Goal: Task Accomplishment & Management: Manage account settings

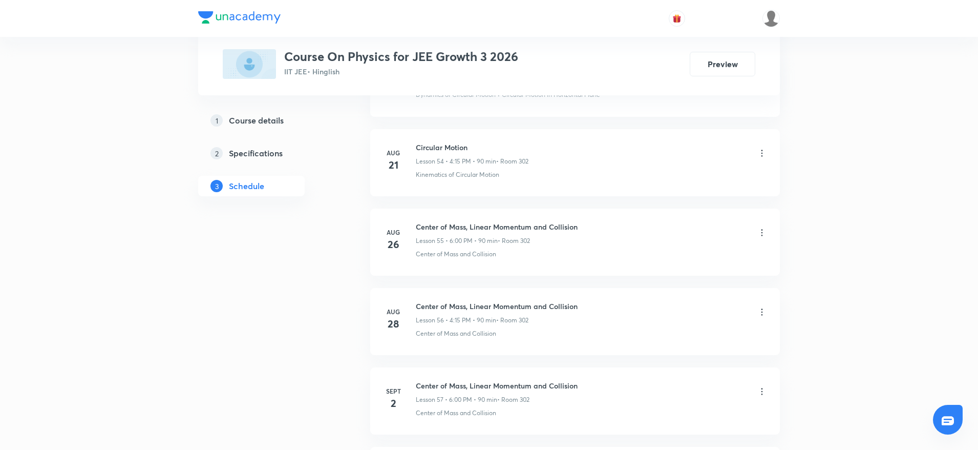
scroll to position [5851, 0]
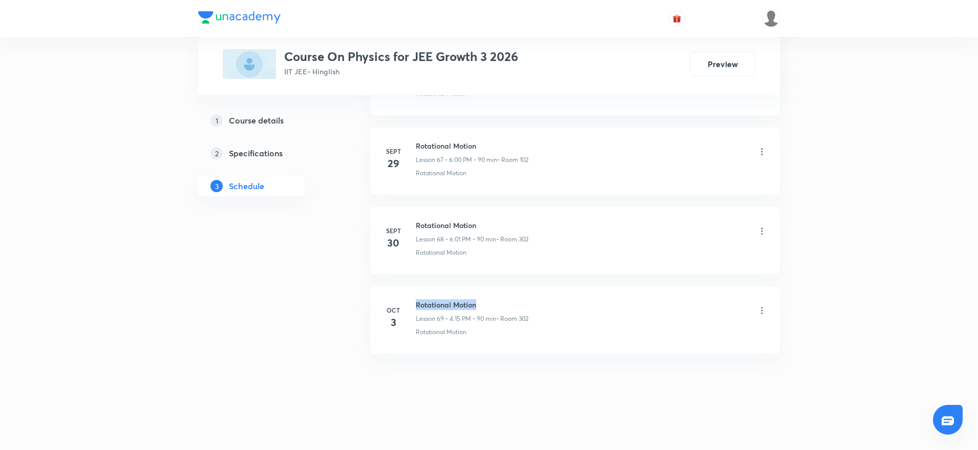
drag, startPoint x: 419, startPoint y: 300, endPoint x: 553, endPoint y: 291, distance: 134.5
click at [553, 291] on li "Oct 3 Rotational Motion Lesson 69 • 4:15 PM • 90 min • Room 302 Rotational Moti…" at bounding box center [575, 319] width 410 height 67
copy h6 "Rotational Motion"
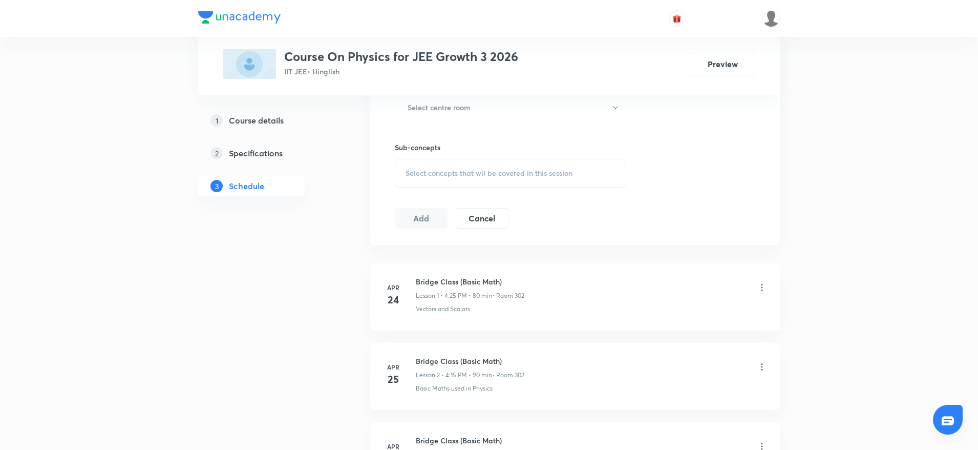
scroll to position [0, 0]
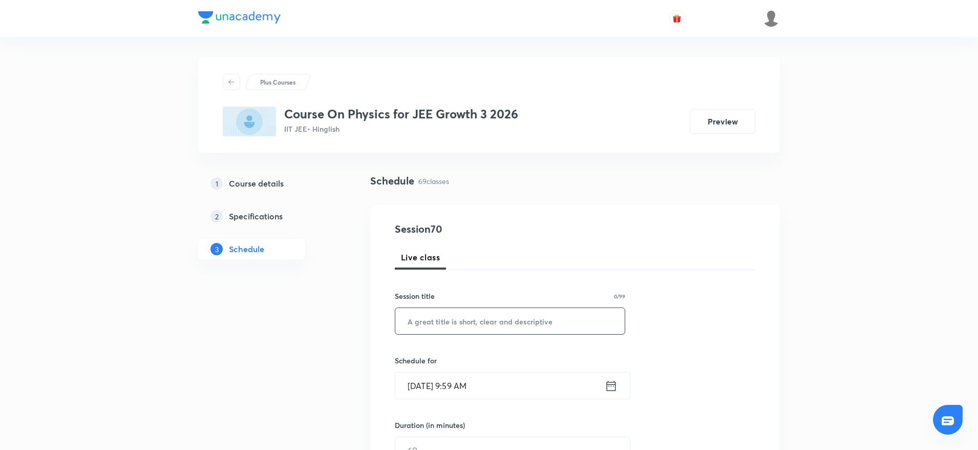
click at [447, 318] on input "text" at bounding box center [509, 321] width 229 height 26
paste input "Rotational Motion"
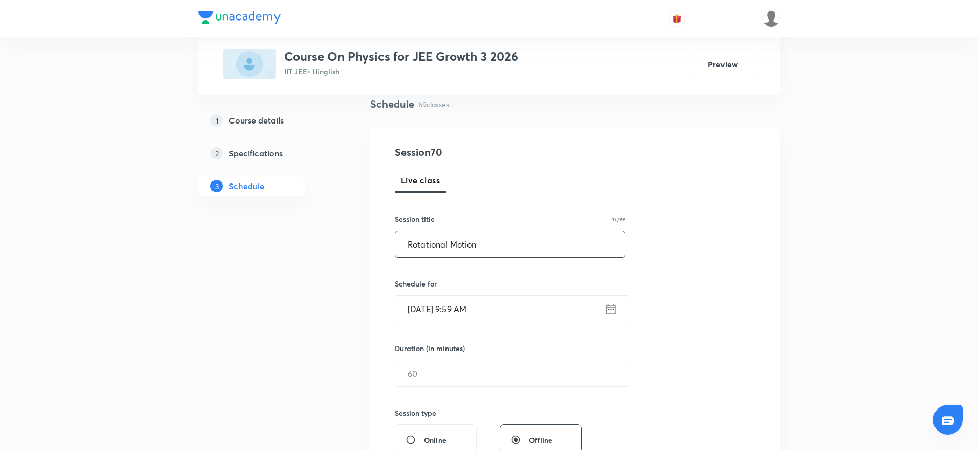
type input "Rotational Motion"
click at [454, 300] on input "Oct 5, 2025, 9:59 AM" at bounding box center [500, 309] width 210 height 26
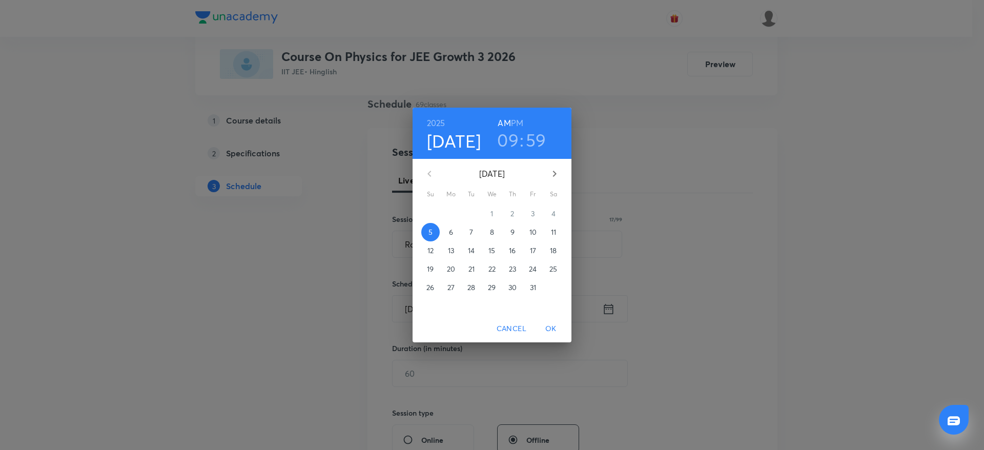
click at [507, 147] on h3 "09" at bounding box center [508, 140] width 22 height 22
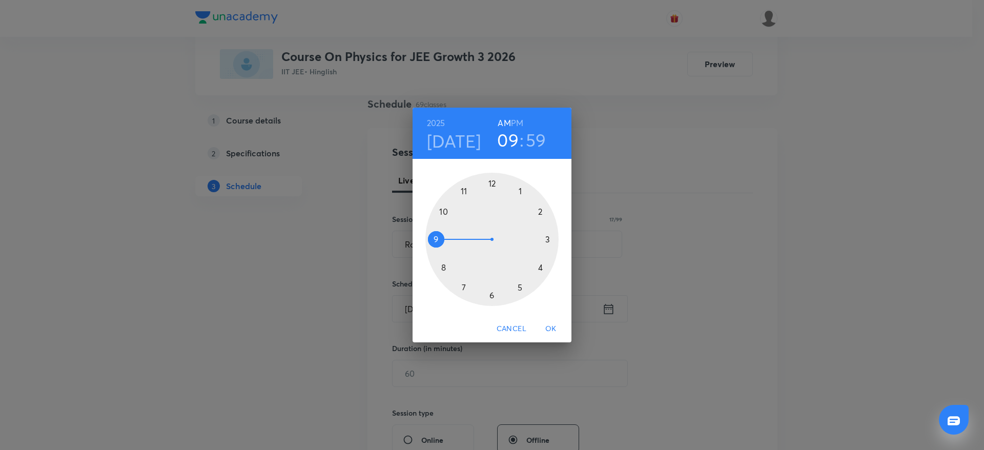
click at [442, 208] on div at bounding box center [491, 239] width 133 height 133
click at [547, 208] on div at bounding box center [491, 239] width 133 height 133
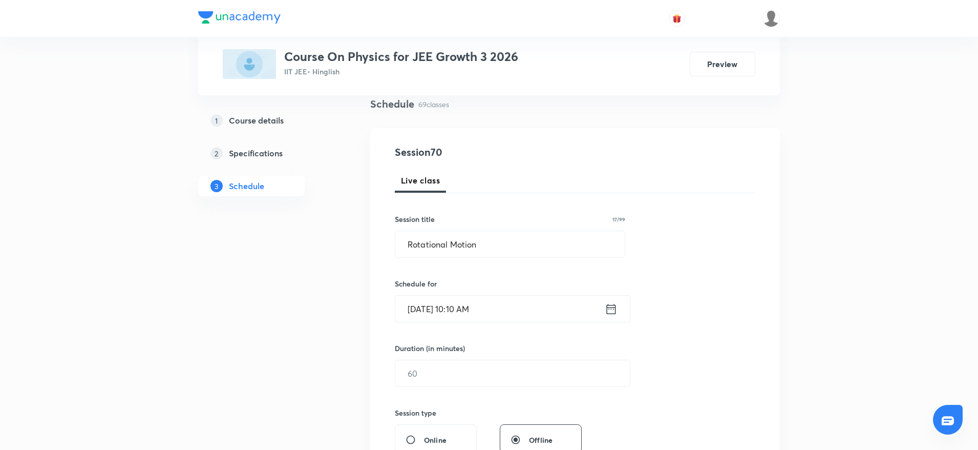
scroll to position [154, 0]
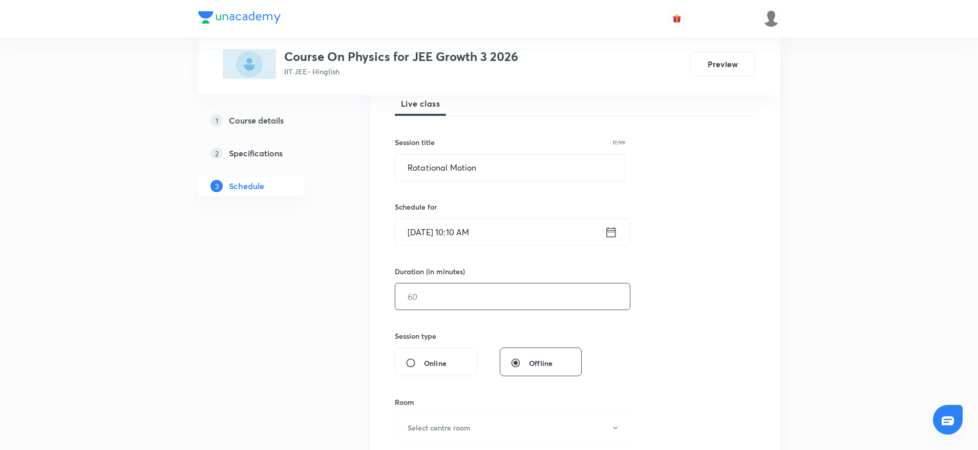
click at [442, 294] on input "text" at bounding box center [512, 296] width 235 height 26
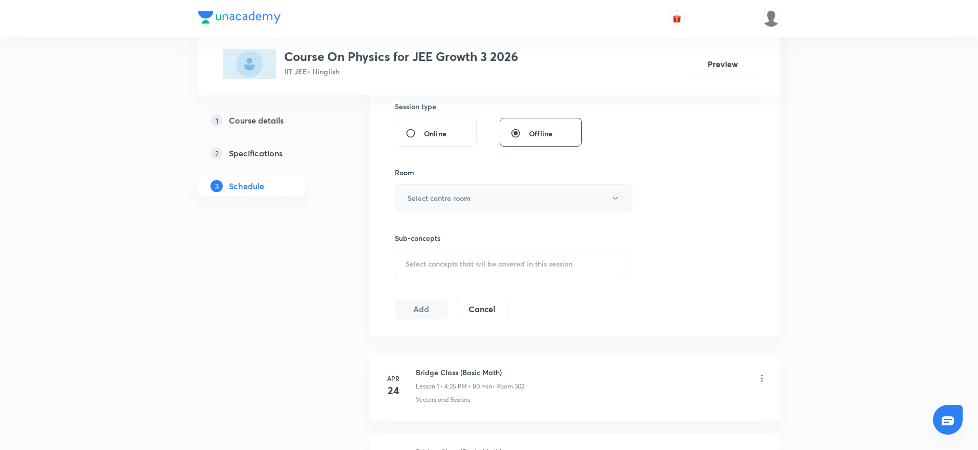
scroll to position [384, 0]
type input "80"
click at [437, 207] on button "Select centre room" at bounding box center [514, 197] width 238 height 28
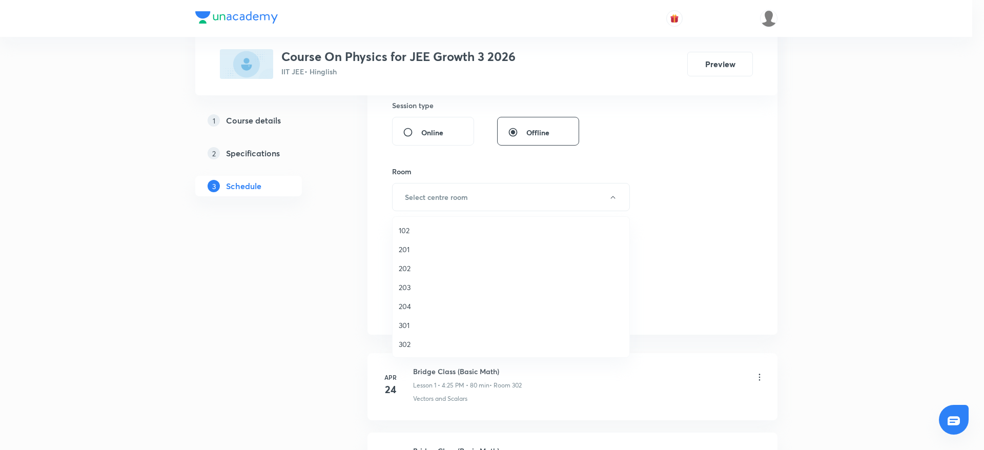
click at [419, 236] on li "102" at bounding box center [510, 230] width 237 height 19
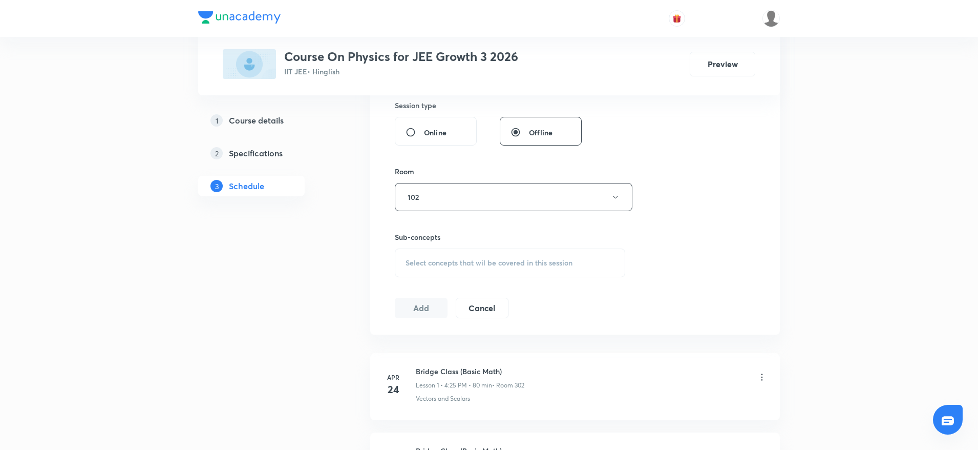
click at [445, 256] on div "Select concepts that wil be covered in this session" at bounding box center [510, 262] width 231 height 29
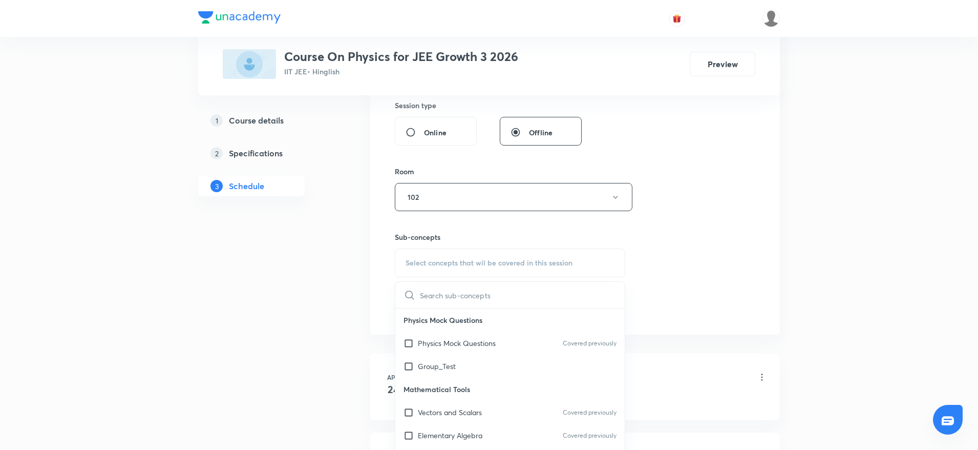
paste input "Rotational Motion"
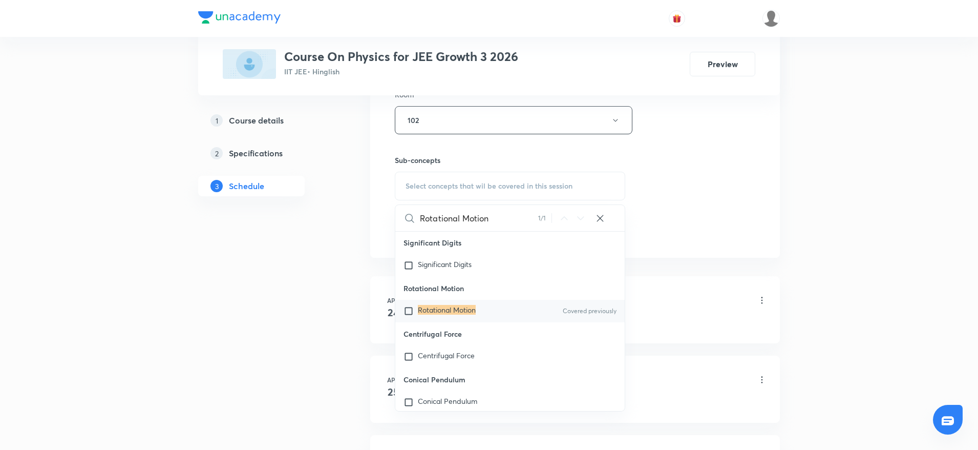
scroll to position [26262, 0]
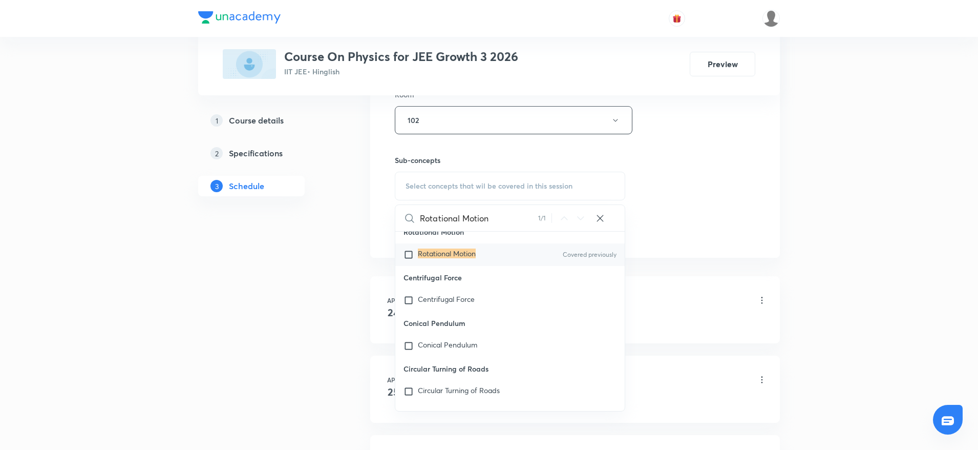
type input "Rotational Motion"
click at [456, 258] on mark "Rotational Motion" at bounding box center [447, 253] width 58 height 10
checkbox input "true"
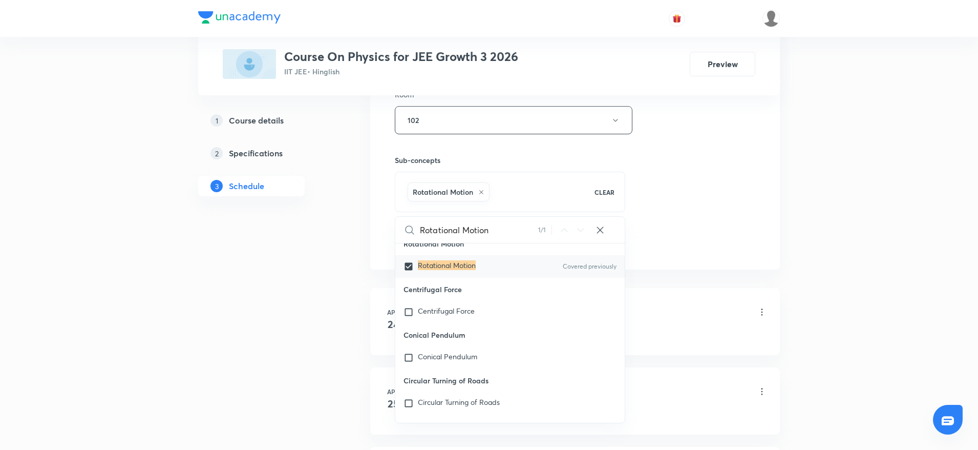
click at [762, 168] on div "Session 70 Live class Session title 17/99 Rotational Motion ​ Schedule for Oct …" at bounding box center [575, 7] width 410 height 526
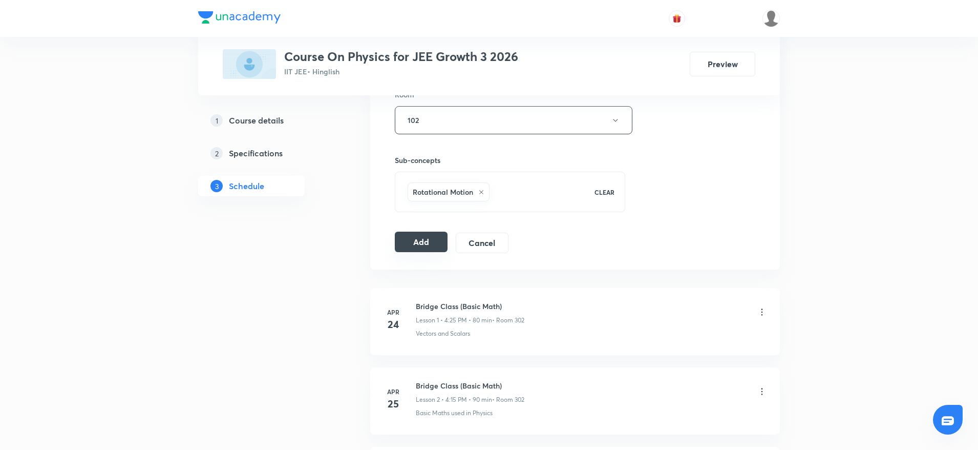
click at [433, 238] on button "Add" at bounding box center [421, 242] width 53 height 20
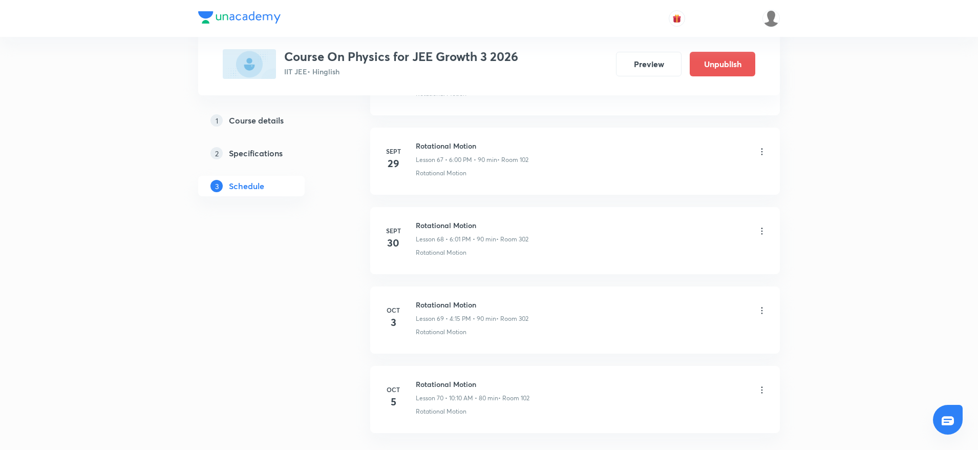
scroll to position [5459, 0]
drag, startPoint x: 415, startPoint y: 299, endPoint x: 503, endPoint y: 299, distance: 88.1
click at [506, 298] on li "Oct 5 Rotational Motion Lesson 70 • 10:10 AM • 80 min • Room 102 Rotational Mot…" at bounding box center [575, 319] width 410 height 67
copy h6 "Rotational Motion"
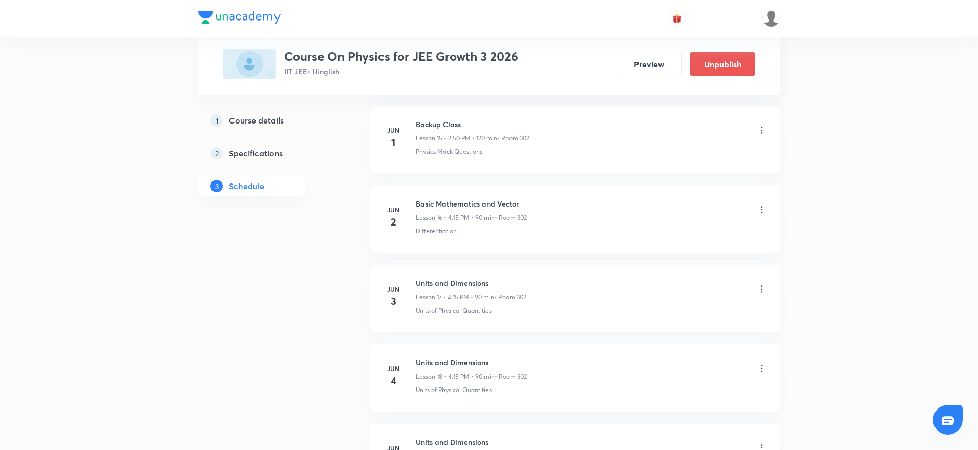
scroll to position [0, 0]
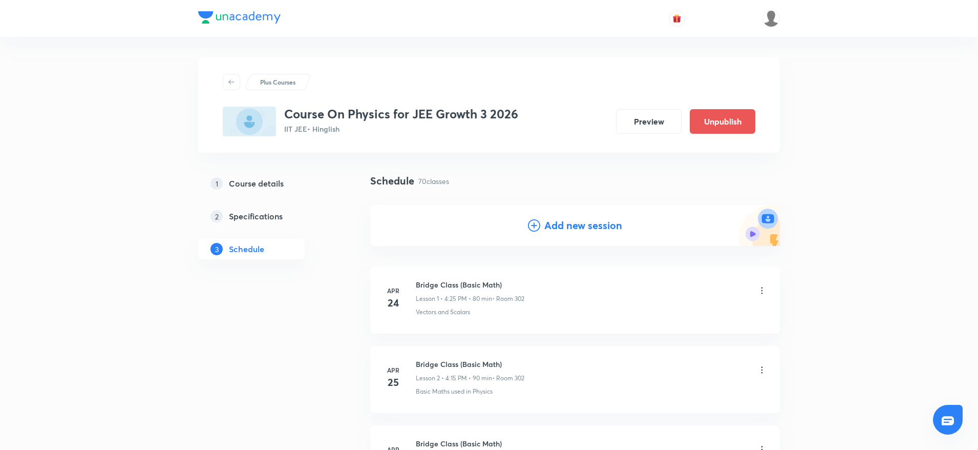
drag, startPoint x: 983, startPoint y: 428, endPoint x: 568, endPoint y: 255, distance: 450.1
click at [568, 255] on div "Schedule 70 classes Add new session" at bounding box center [575, 217] width 410 height 89
click at [569, 223] on h4 "Add new session" at bounding box center [584, 225] width 78 height 15
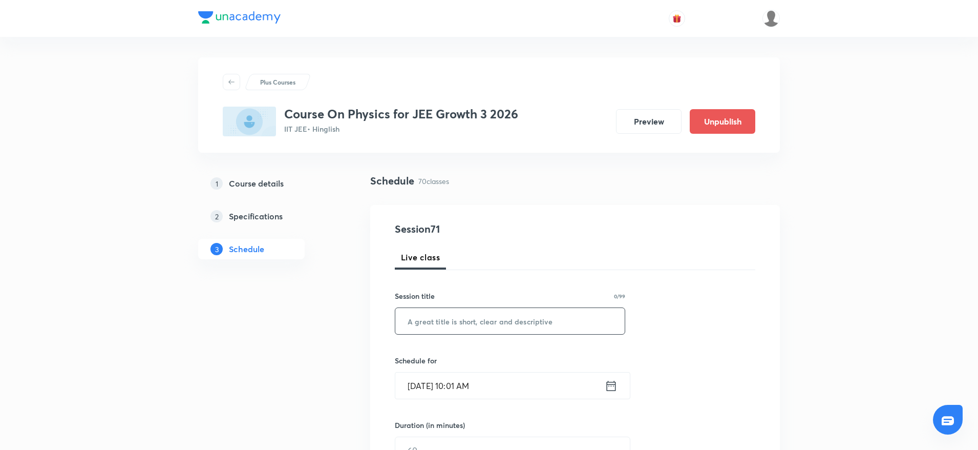
click at [466, 320] on input "text" at bounding box center [509, 321] width 229 height 26
paste input "Rotational Motion"
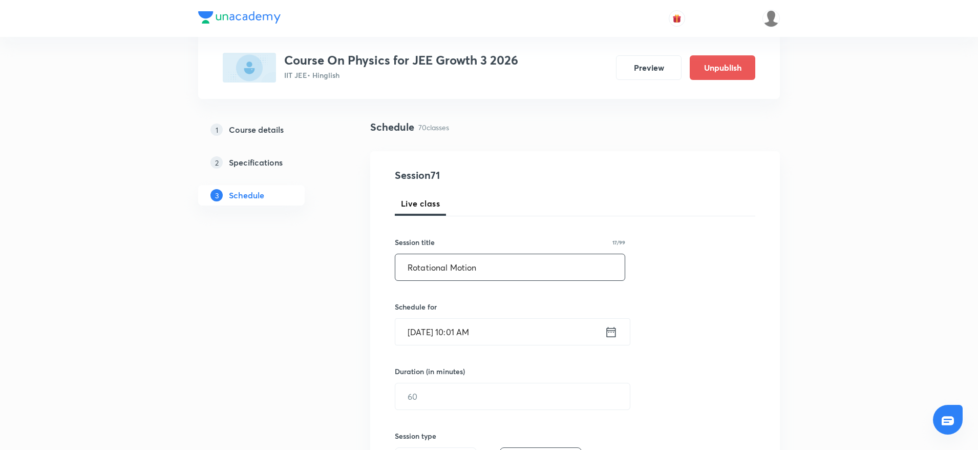
scroll to position [77, 0]
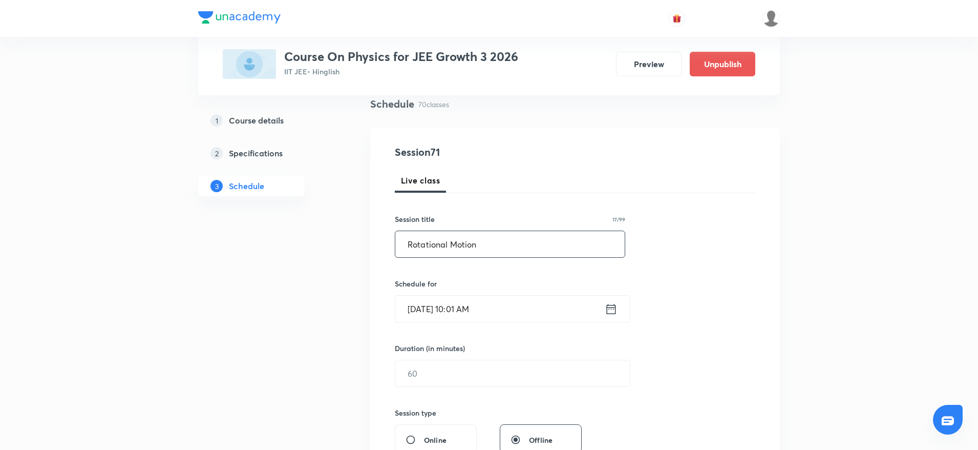
type input "Rotational Motion"
click at [463, 310] on input "Oct 5, 2025, 10:01 AM" at bounding box center [500, 309] width 210 height 26
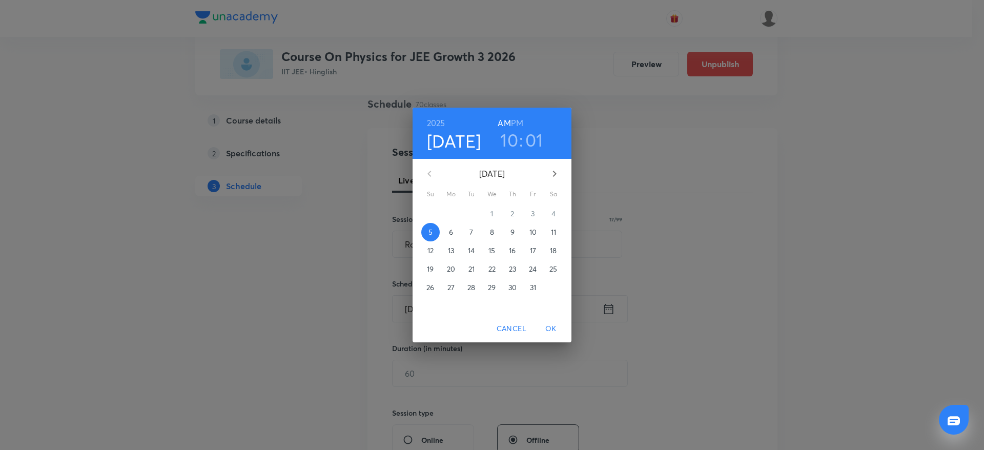
click at [510, 135] on h3 "10" at bounding box center [509, 140] width 18 height 22
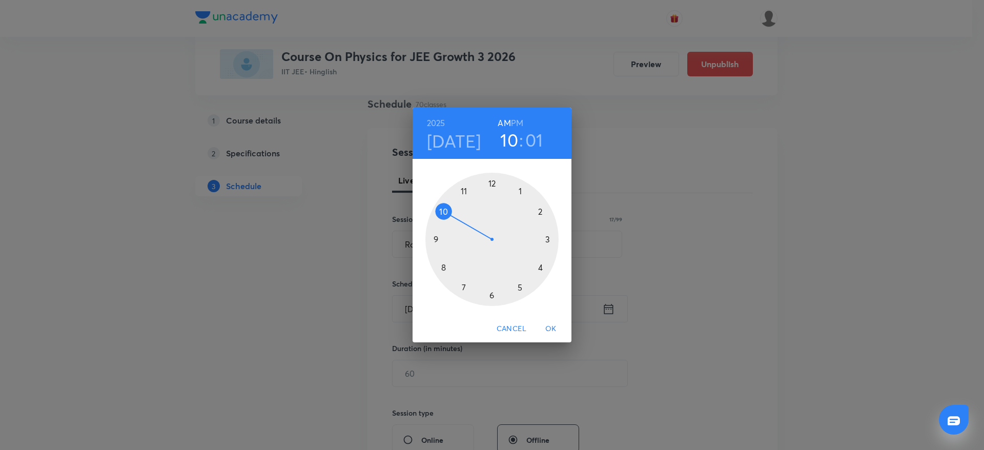
click at [464, 189] on div at bounding box center [491, 239] width 133 height 133
click at [443, 267] on div at bounding box center [491, 239] width 133 height 133
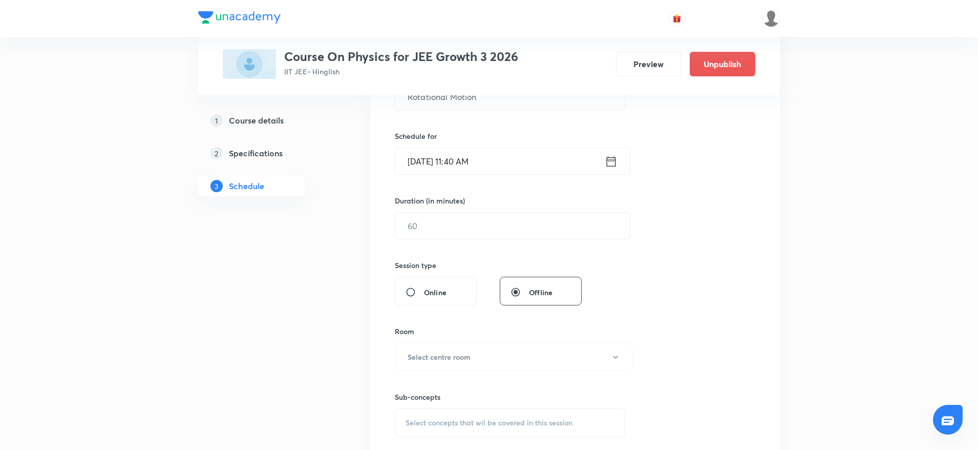
scroll to position [231, 0]
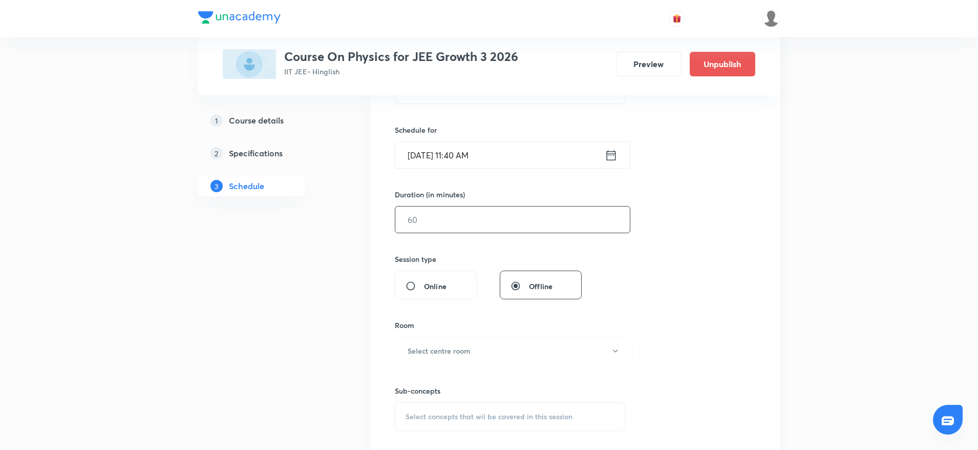
click at [453, 230] on input "text" at bounding box center [512, 219] width 235 height 26
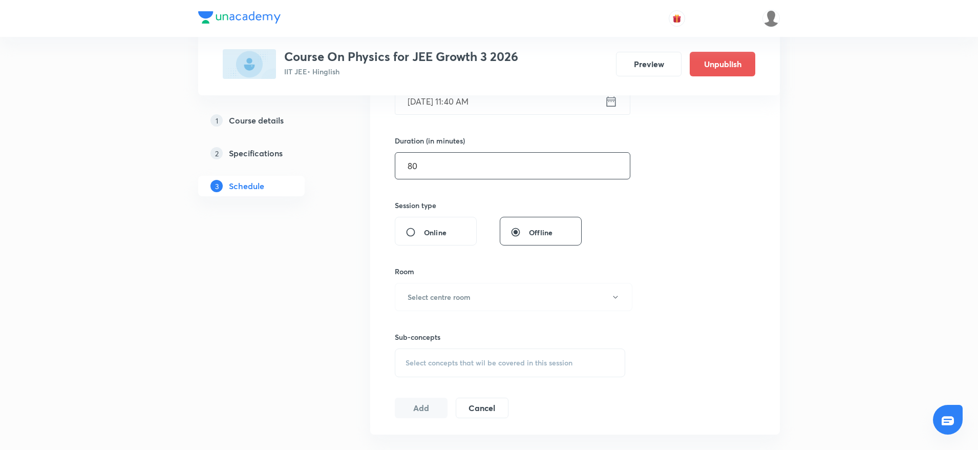
scroll to position [307, 0]
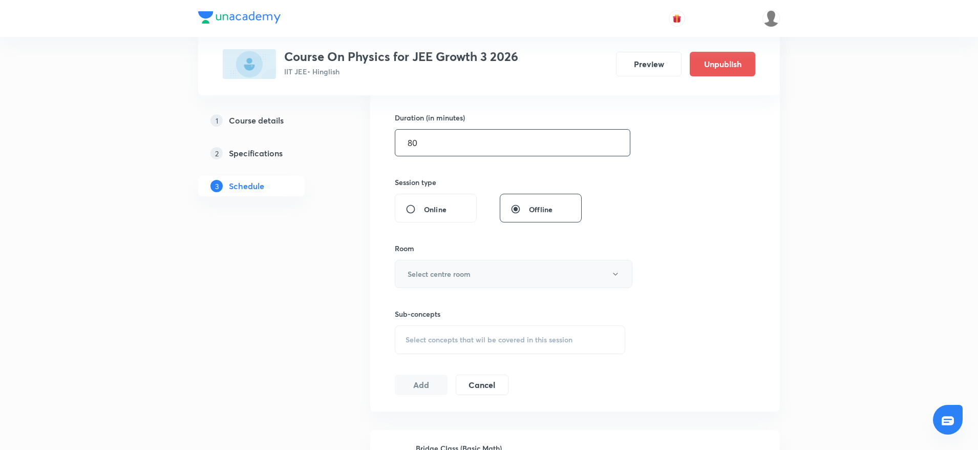
type input "80"
click at [444, 279] on button "Select centre room" at bounding box center [514, 274] width 238 height 28
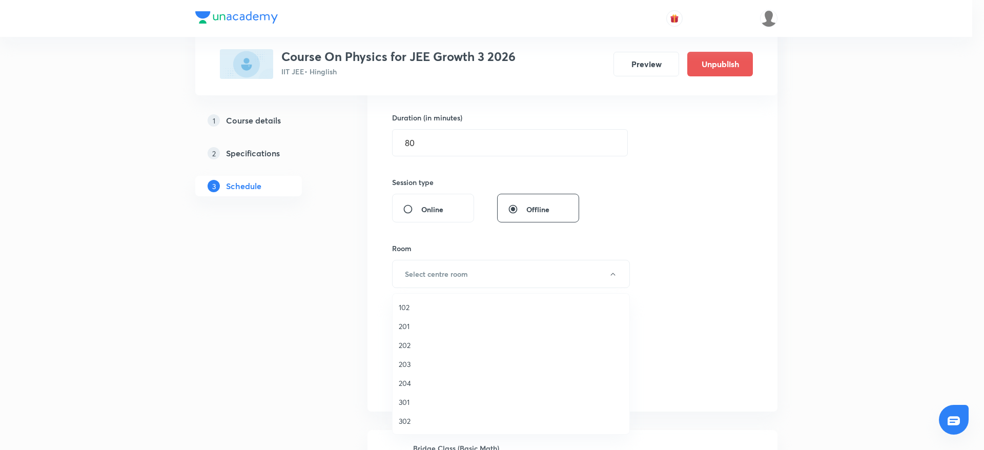
drag, startPoint x: 414, startPoint y: 306, endPoint x: 498, endPoint y: 285, distance: 86.6
click at [413, 307] on span "102" at bounding box center [511, 307] width 224 height 11
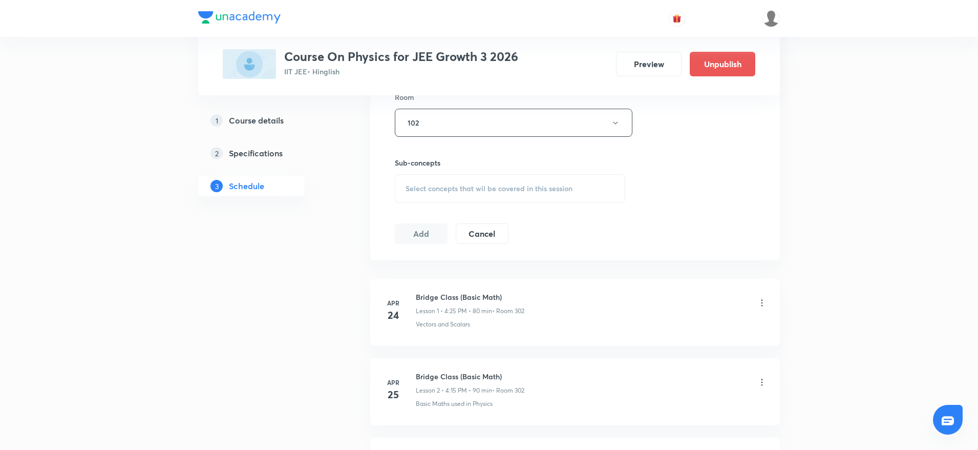
scroll to position [461, 0]
click at [571, 197] on div "Select concepts that wil be covered in this session" at bounding box center [510, 186] width 231 height 29
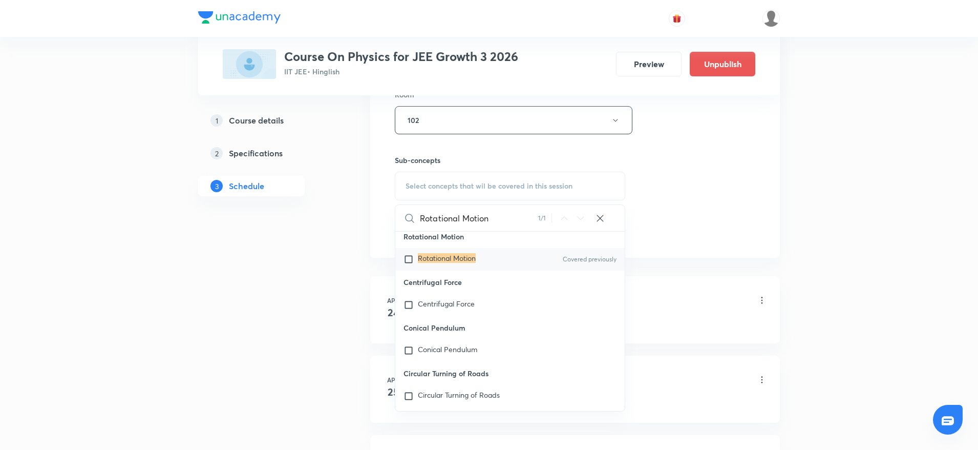
scroll to position [26262, 0]
type input "Rotational Motion"
click at [463, 258] on mark "Rotational Motion" at bounding box center [447, 253] width 58 height 10
checkbox input "true"
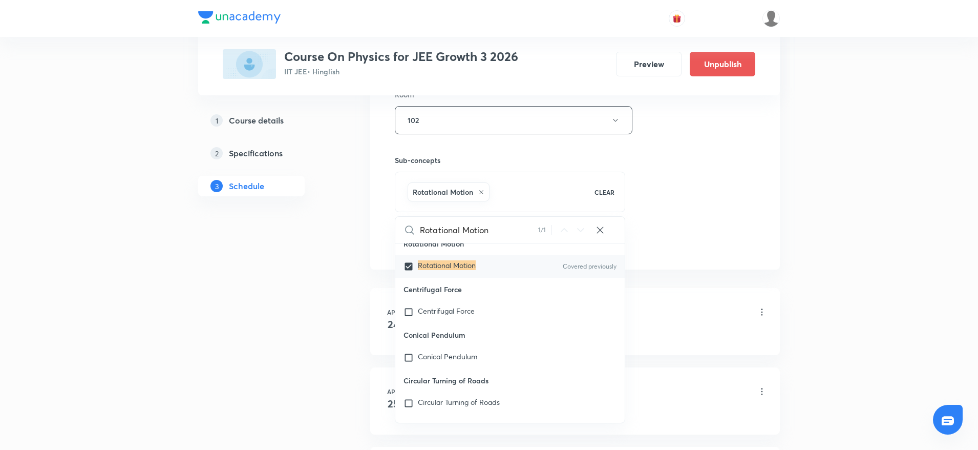
click at [683, 195] on div "Session 71 Live class Session title 17/99 Rotational Motion ​ Schedule for Oct …" at bounding box center [575, 6] width 361 height 493
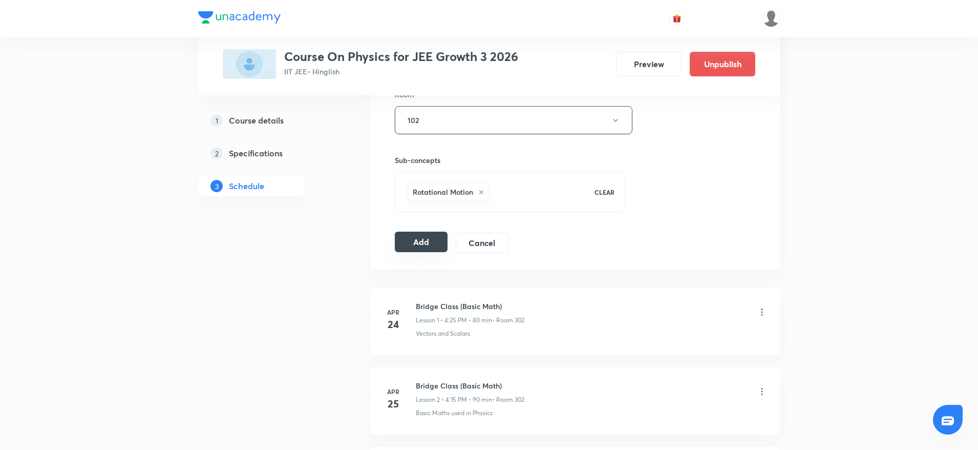
click at [415, 240] on button "Add" at bounding box center [421, 242] width 53 height 20
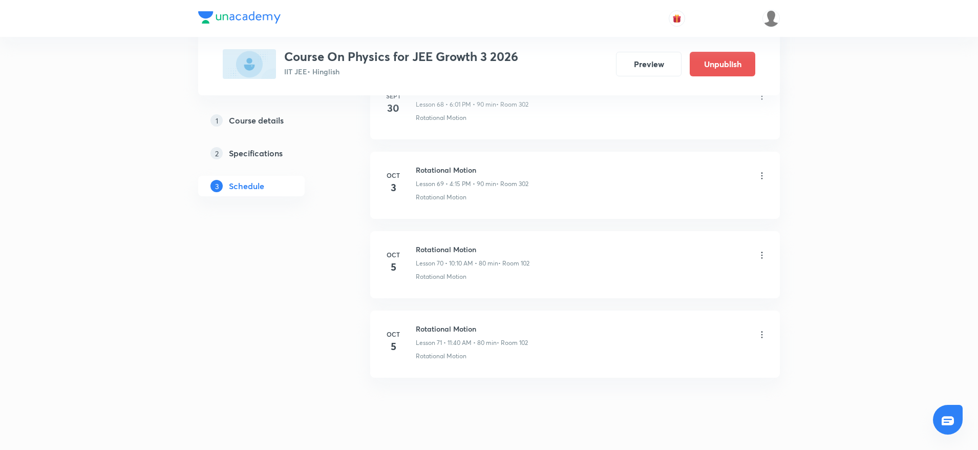
scroll to position [5539, 0]
